Goal: Use online tool/utility: Utilize a website feature to perform a specific function

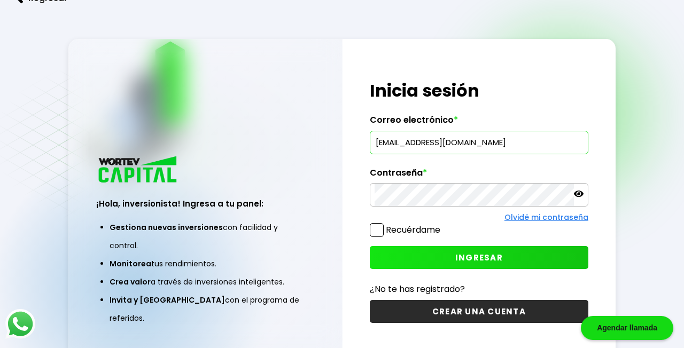
type input "[EMAIL_ADDRESS][DOMAIN_NAME]"
click at [511, 264] on button "INGRESAR" at bounding box center [479, 257] width 219 height 23
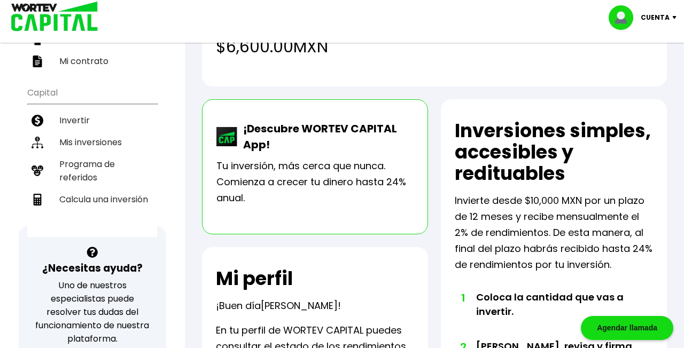
scroll to position [167, 0]
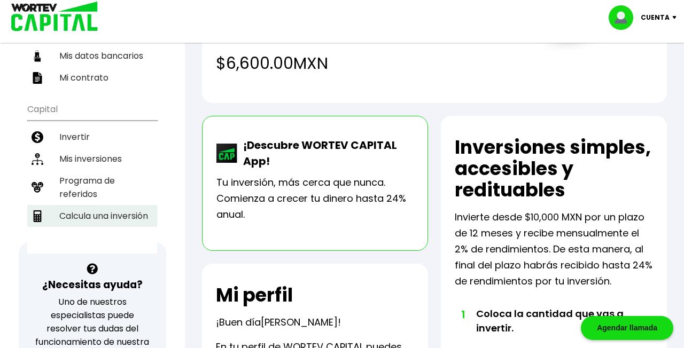
click at [127, 206] on li "Calcula una inversión" at bounding box center [92, 216] width 130 height 22
select select "1"
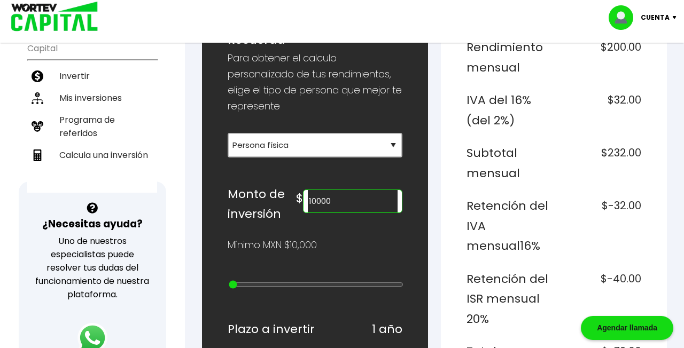
scroll to position [242, 0]
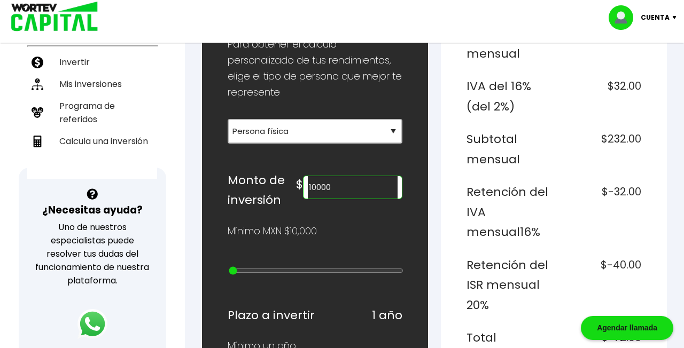
click at [364, 192] on input "10000" at bounding box center [352, 187] width 89 height 22
type input "100000"
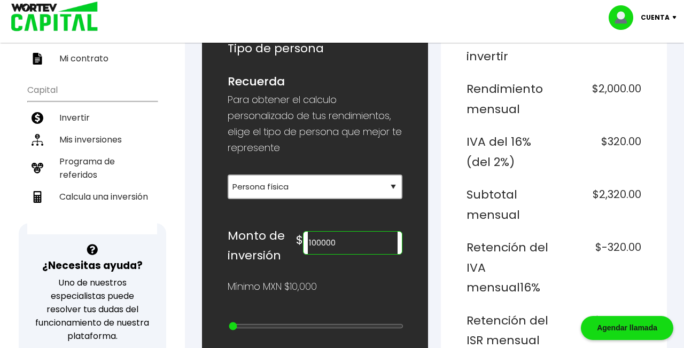
scroll to position [183, 0]
